Goal: Information Seeking & Learning: Learn about a topic

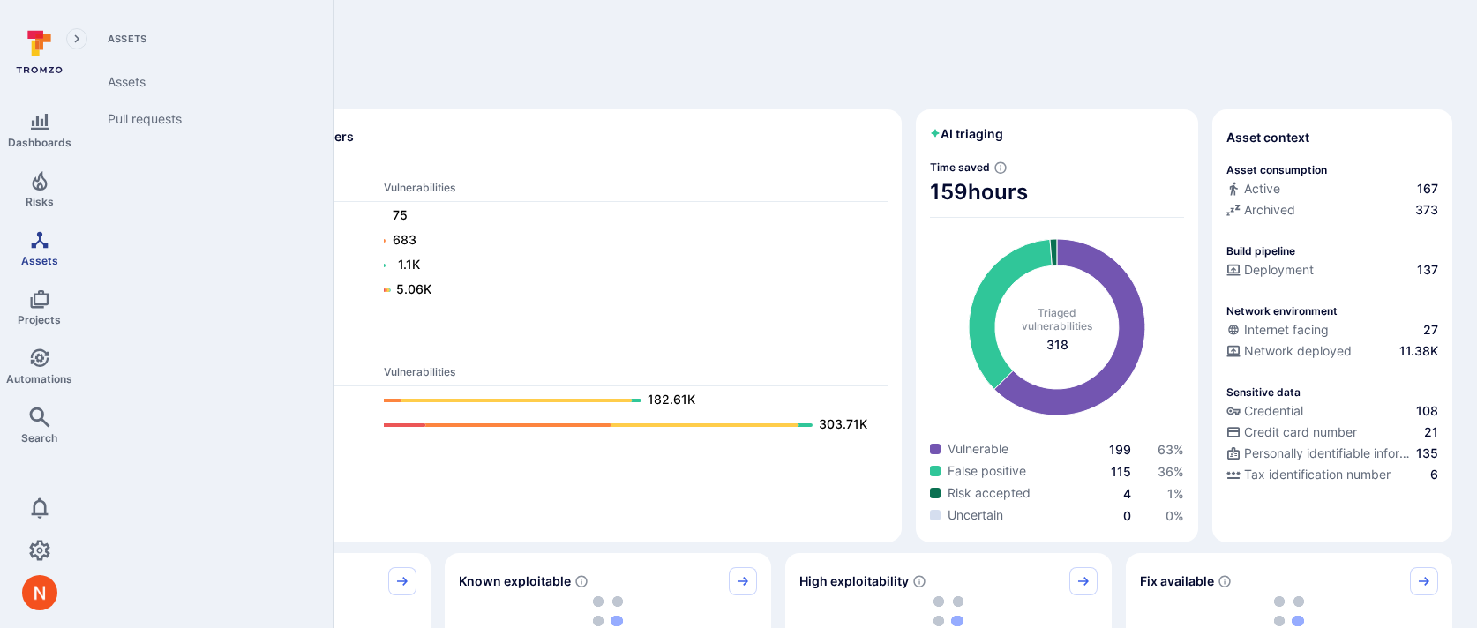
click at [47, 254] on span "Assets" at bounding box center [39, 260] width 37 height 13
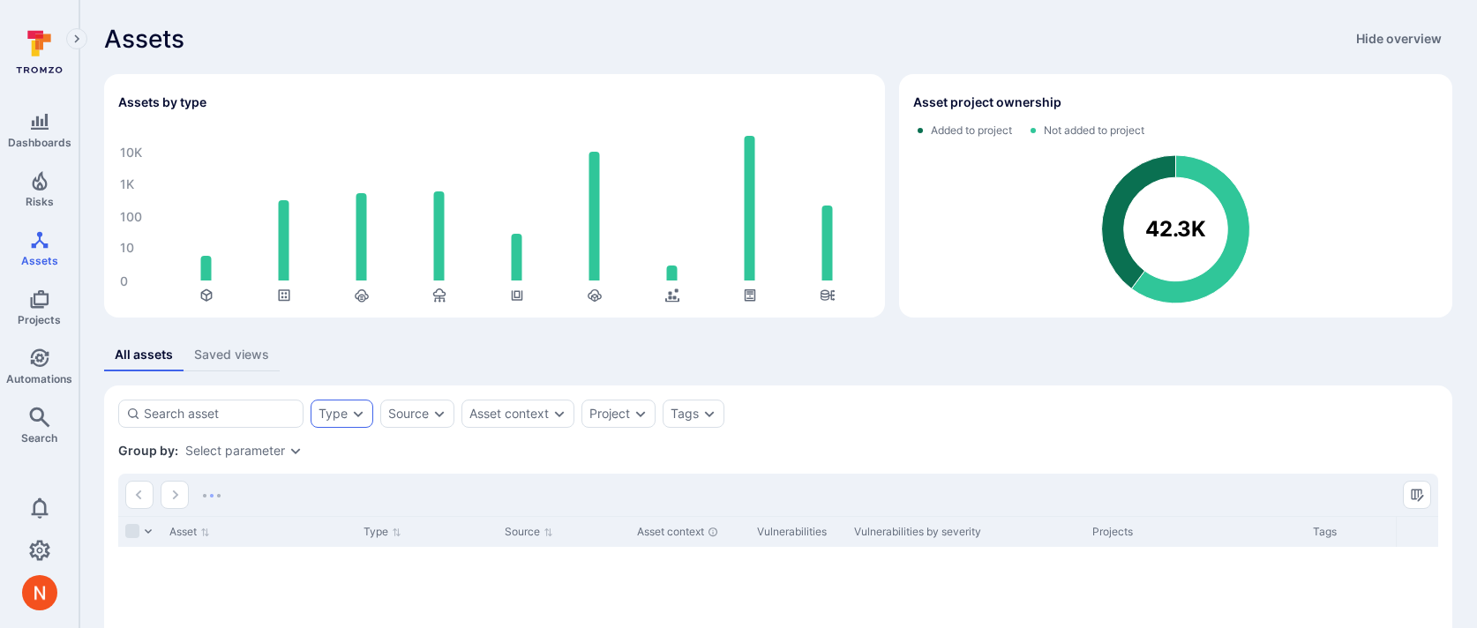
click at [351, 415] on icon "Expand dropdown" at bounding box center [358, 414] width 14 height 14
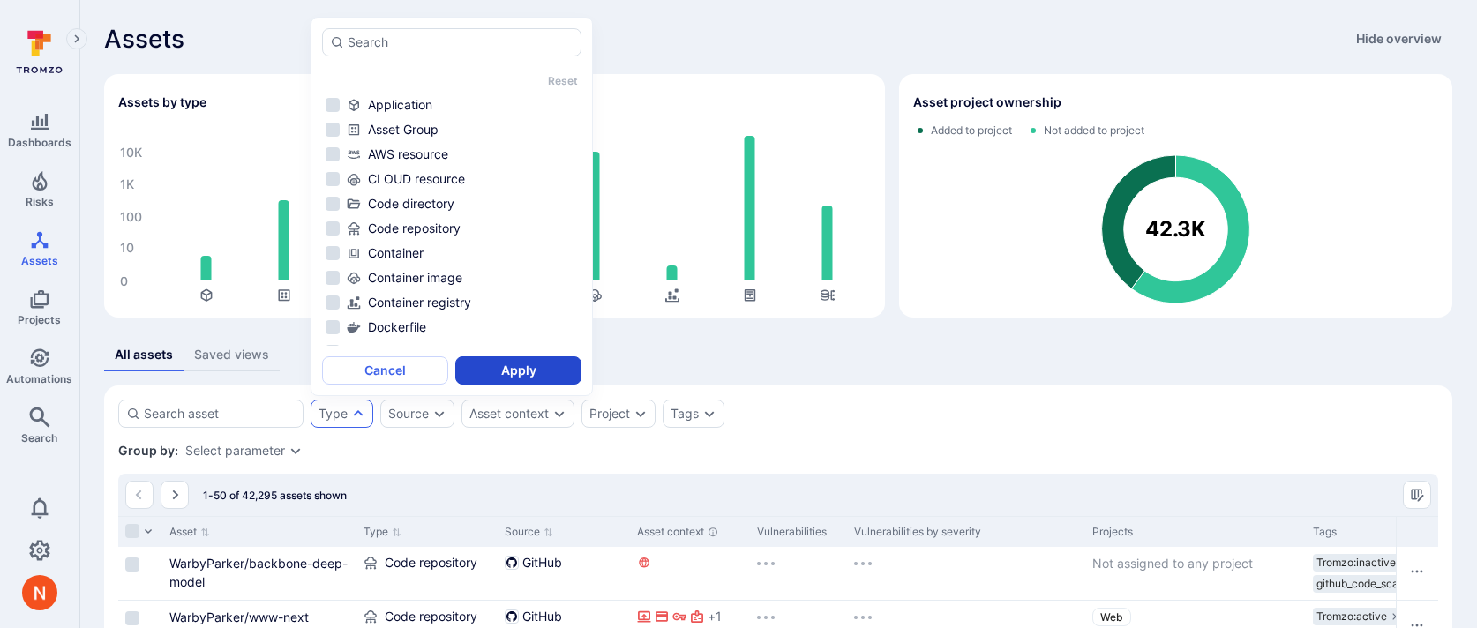
click at [401, 250] on div "Container" at bounding box center [462, 253] width 231 height 18
click at [494, 361] on button "Apply" at bounding box center [518, 370] width 126 height 28
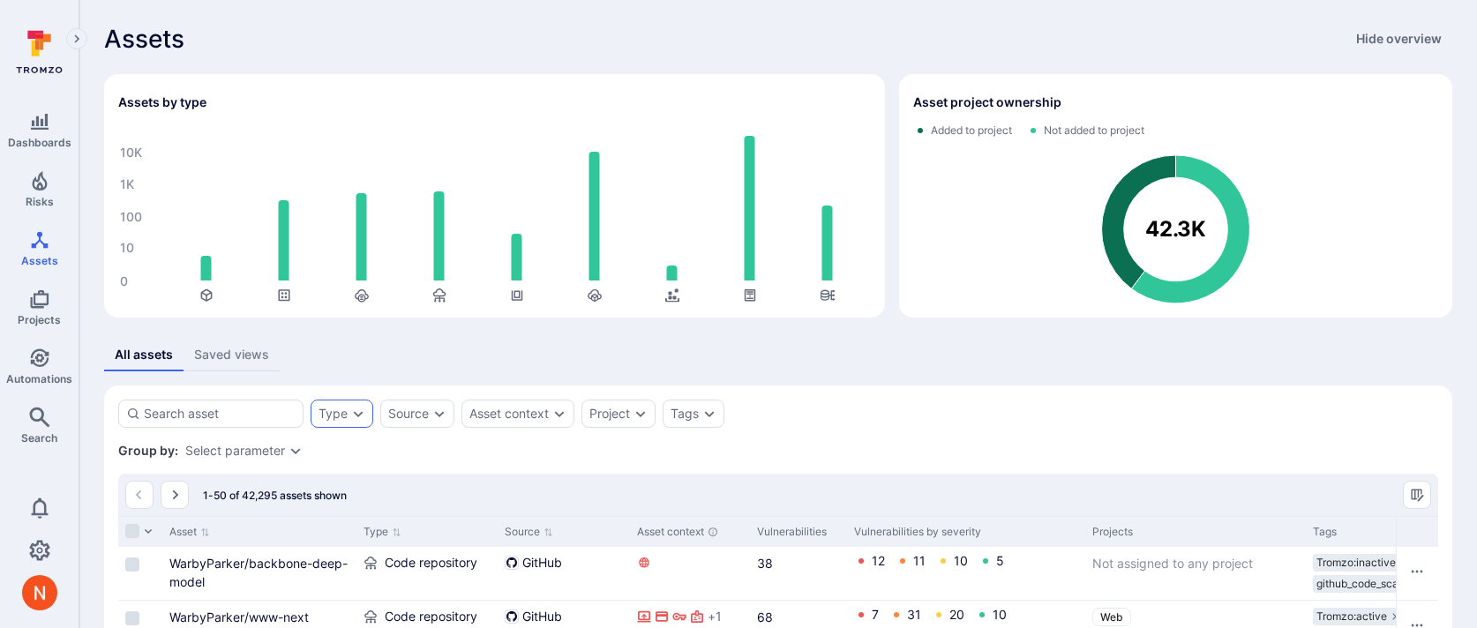
click at [325, 404] on div "Type" at bounding box center [342, 414] width 63 height 28
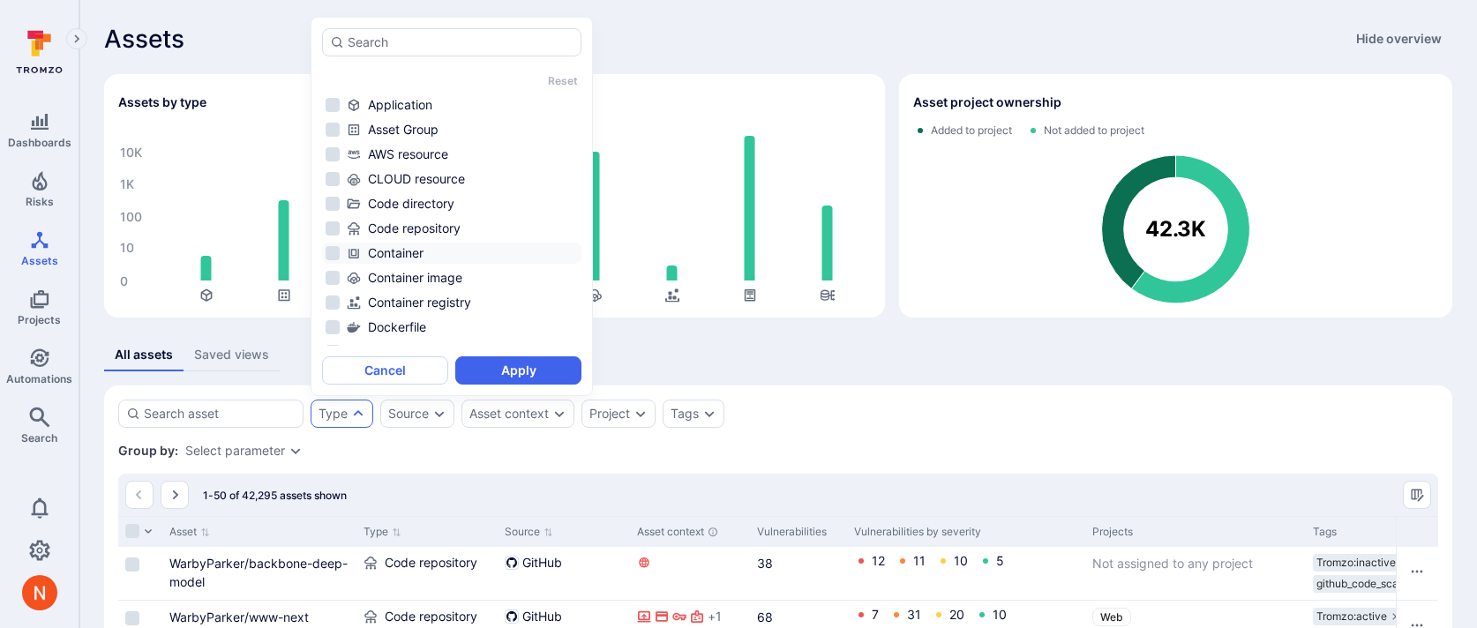
click at [400, 244] on li "Container" at bounding box center [451, 253] width 259 height 21
click at [470, 362] on button "Apply" at bounding box center [518, 370] width 126 height 28
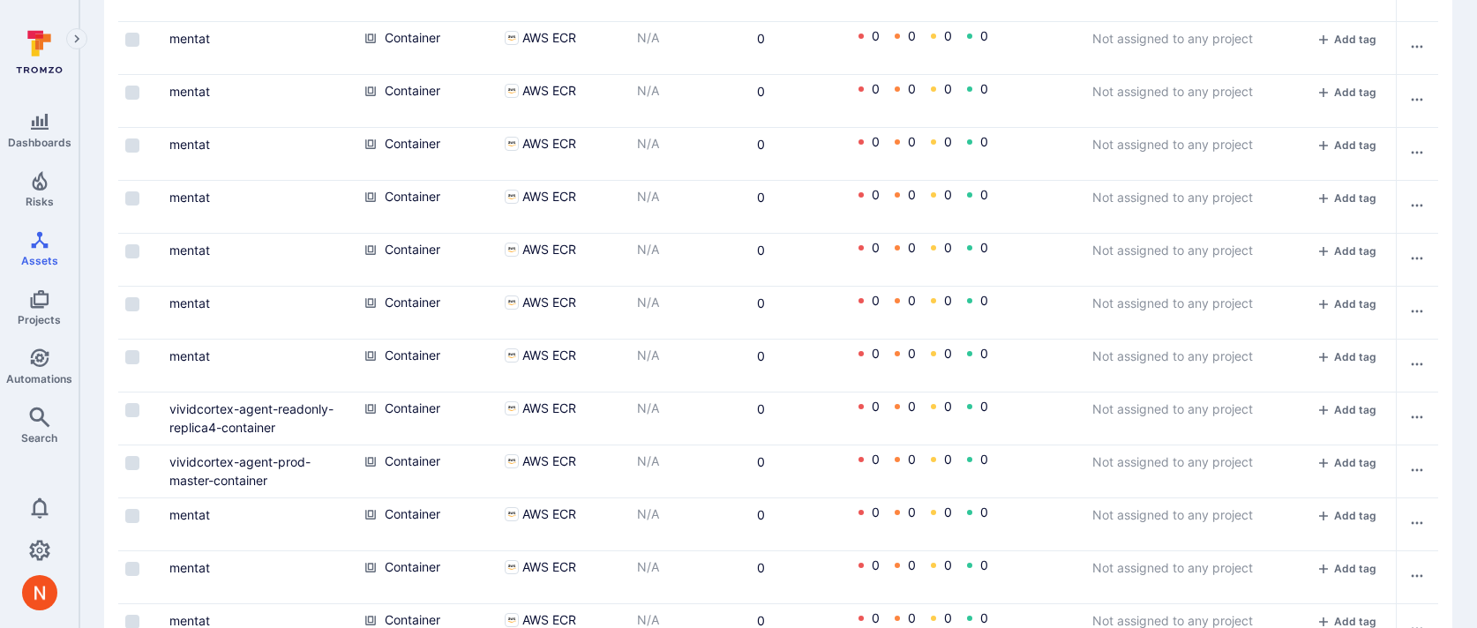
scroll to position [1387, 0]
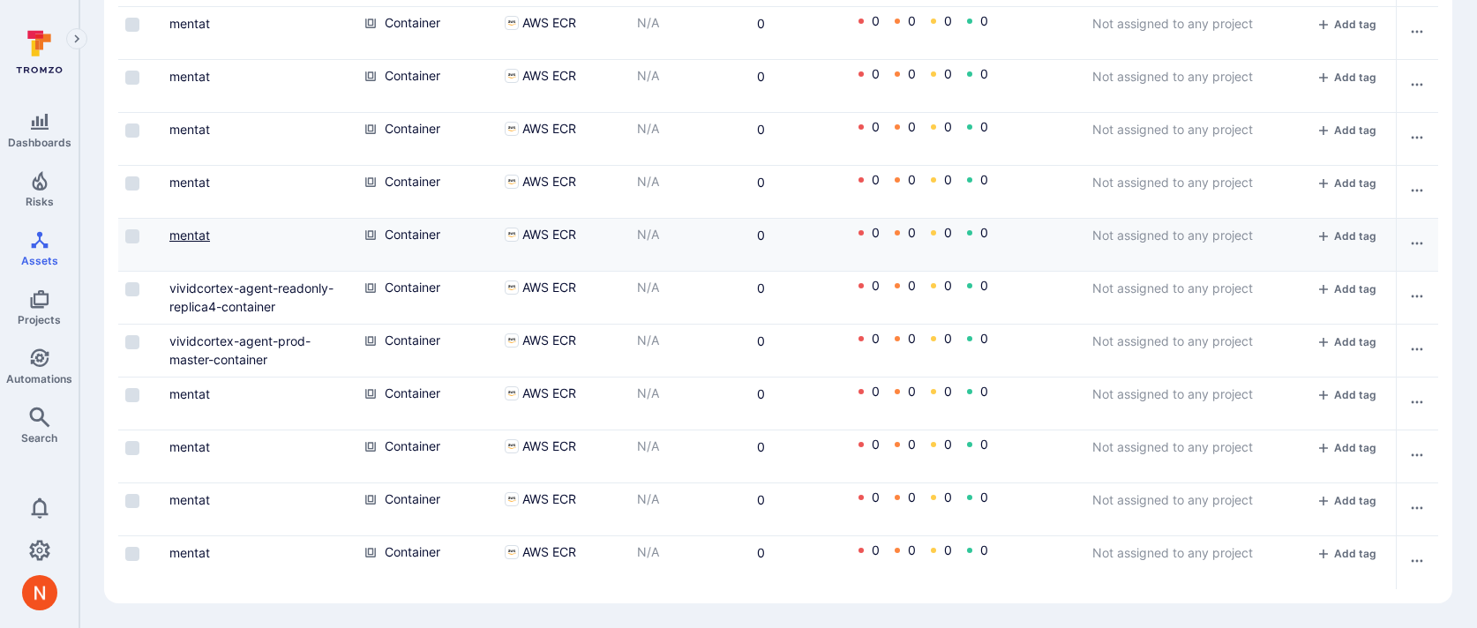
click at [176, 231] on link "mentat" at bounding box center [189, 235] width 41 height 15
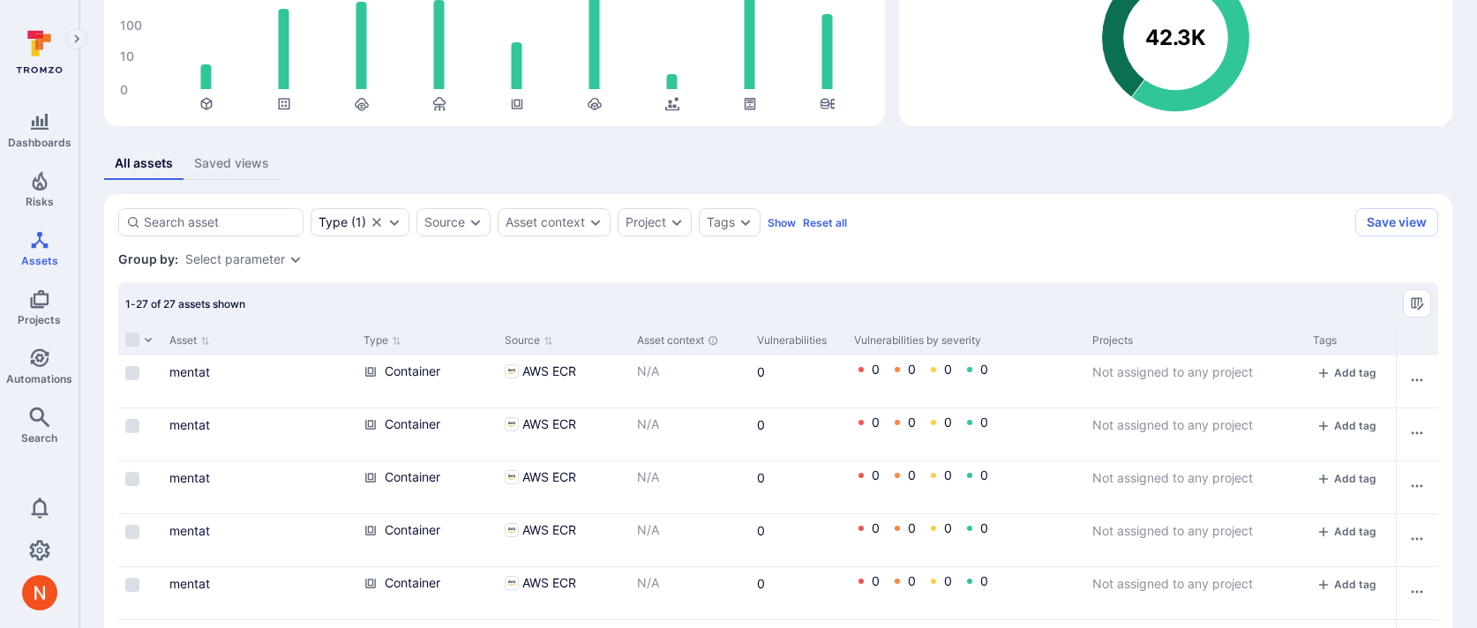
scroll to position [227, 0]
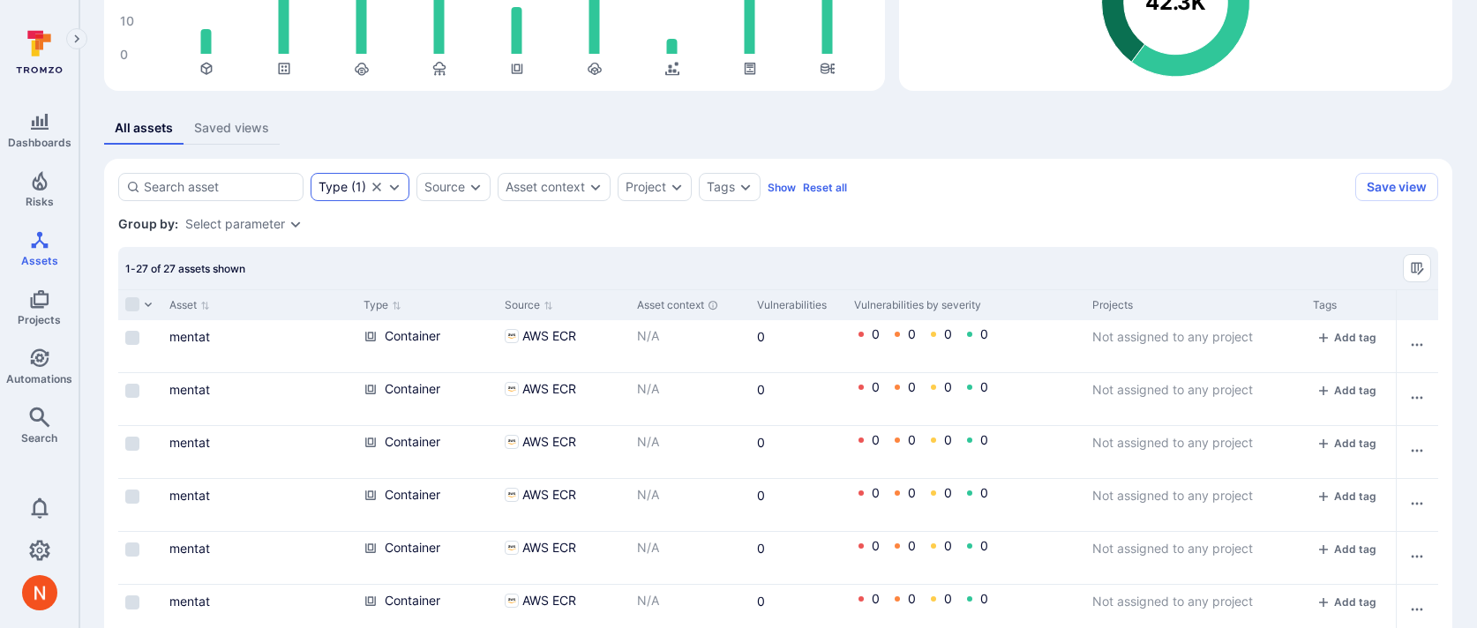
click at [351, 182] on div "Type ( 1 )" at bounding box center [343, 187] width 48 height 14
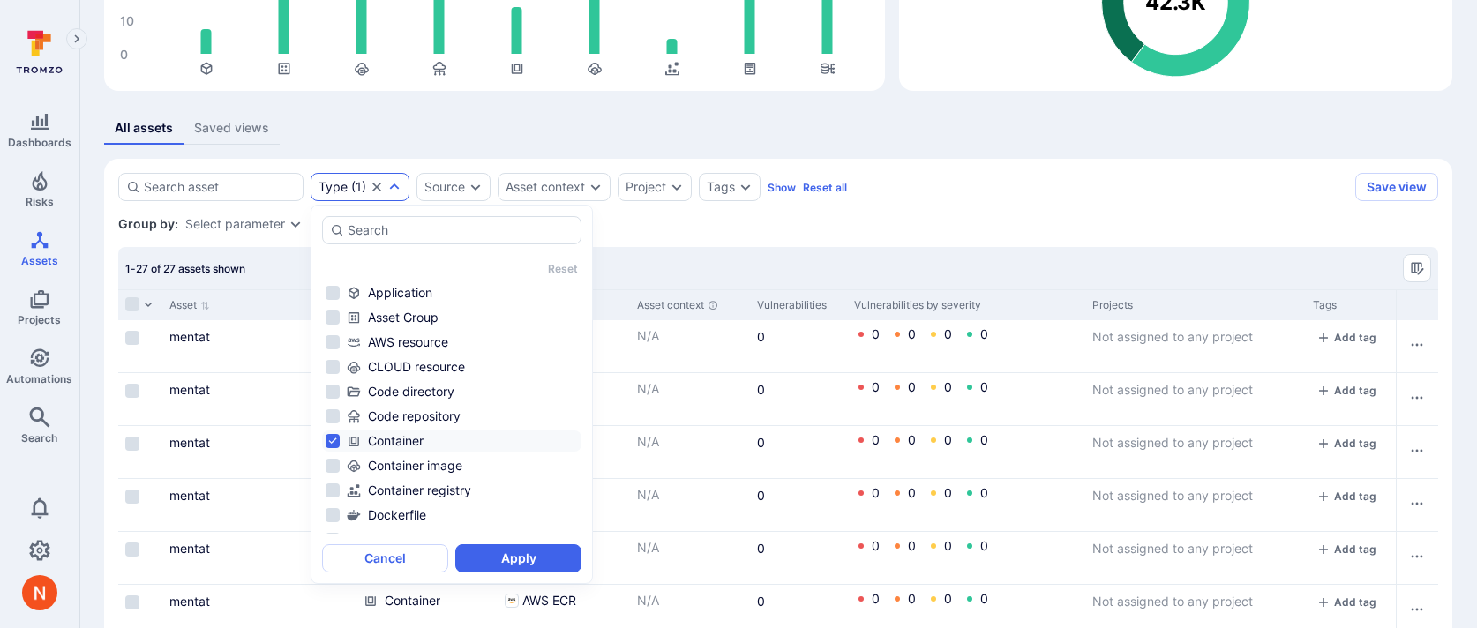
click at [686, 220] on div "Group by: Select parameter" at bounding box center [778, 224] width 1320 height 18
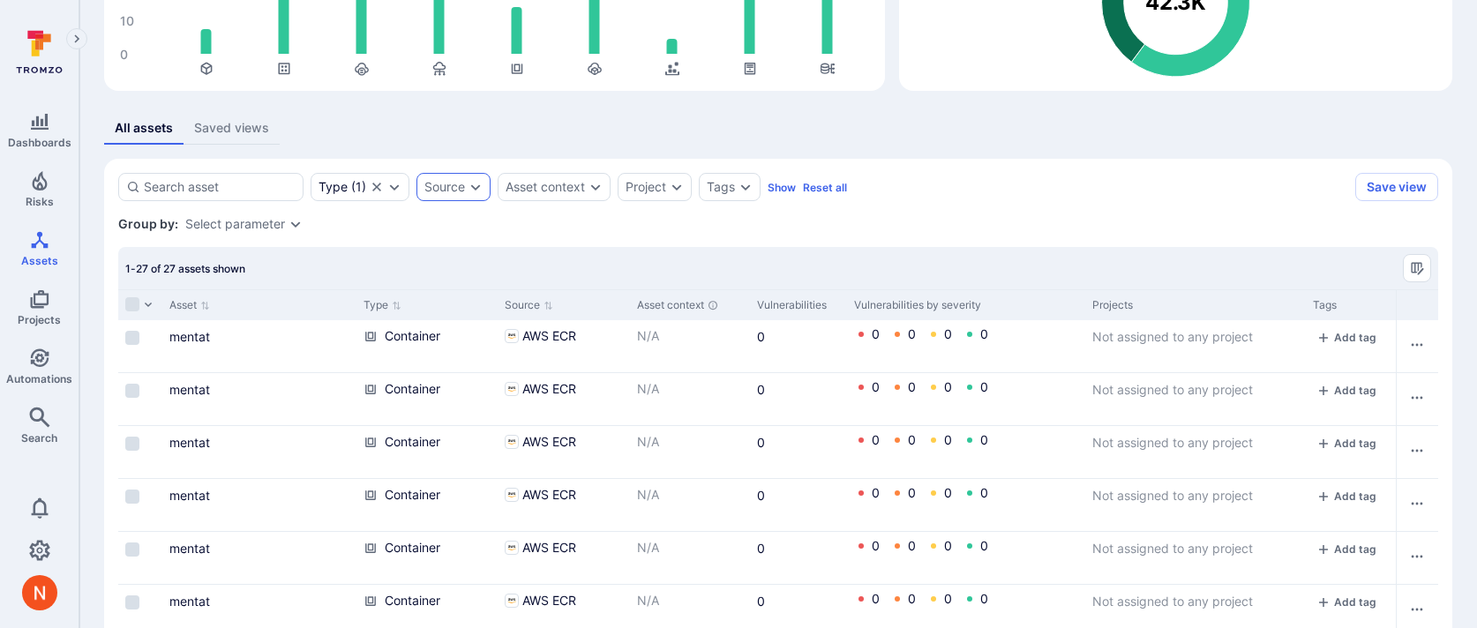
click at [472, 182] on icon "Expand dropdown" at bounding box center [476, 187] width 14 height 14
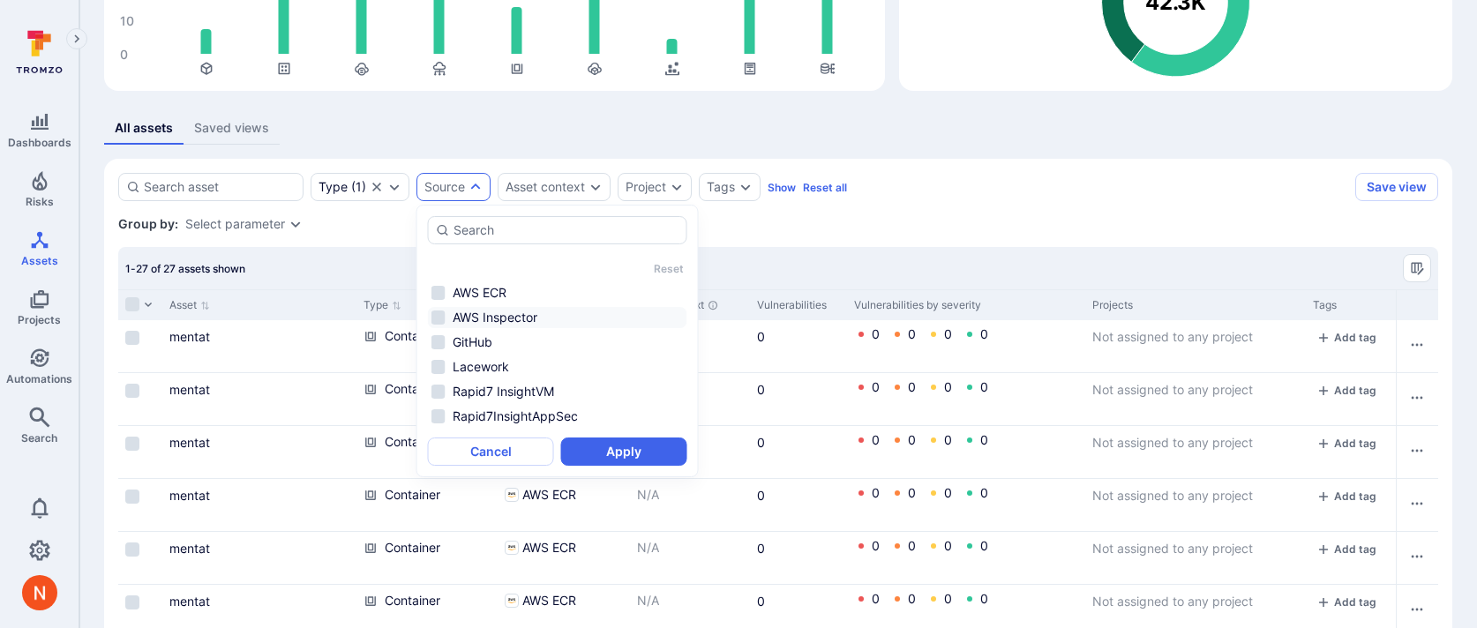
click at [489, 317] on li "AWS Inspector" at bounding box center [557, 317] width 259 height 21
click at [631, 459] on button "Apply" at bounding box center [624, 452] width 126 height 28
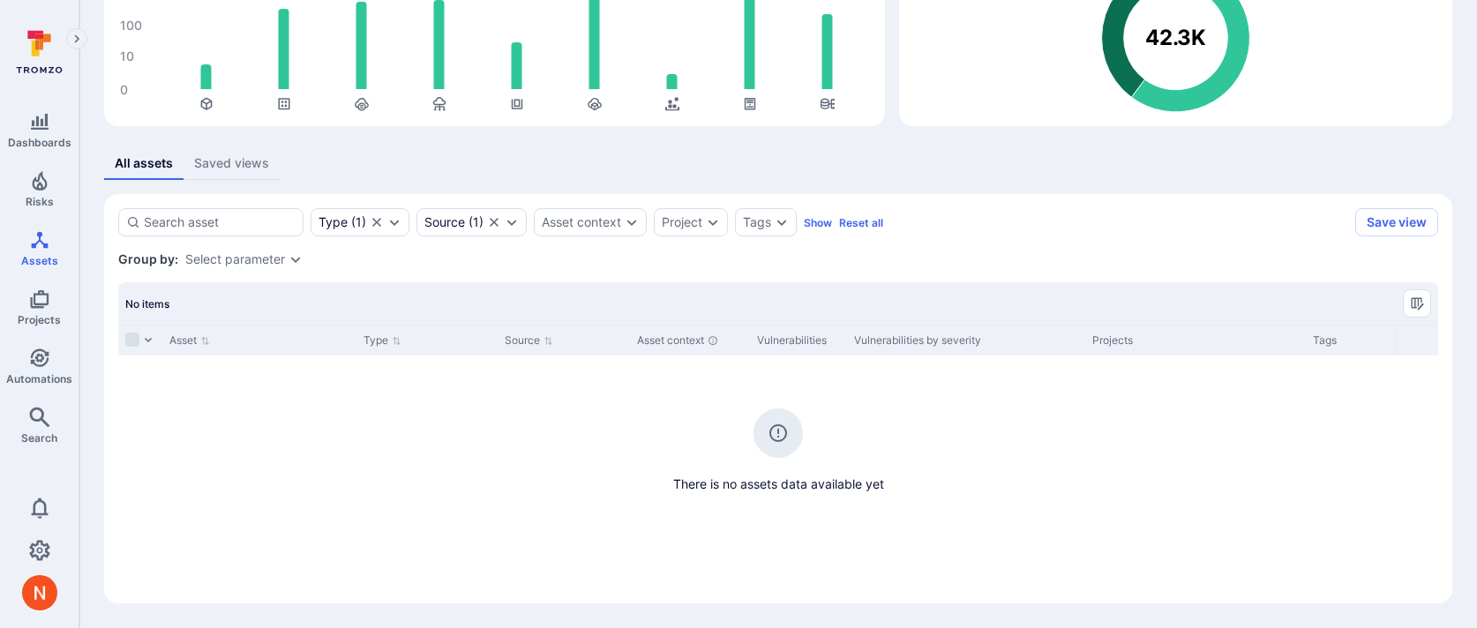
scroll to position [191, 0]
